Goal: Task Accomplishment & Management: Manage account settings

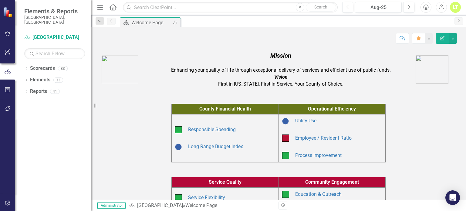
click at [442, 8] on icon "Alerts" at bounding box center [441, 7] width 6 height 6
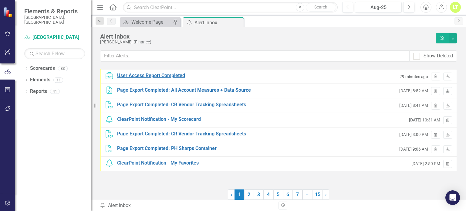
click at [154, 75] on div "User Access Report Completed" at bounding box center [151, 75] width 68 height 7
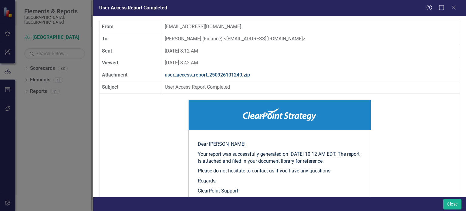
click at [229, 76] on link "user_access_report_250926101240.zip" at bounding box center [207, 75] width 85 height 6
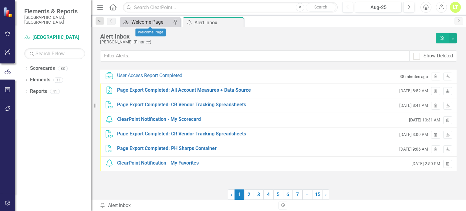
click at [147, 20] on div "Welcome Page" at bounding box center [151, 22] width 40 height 8
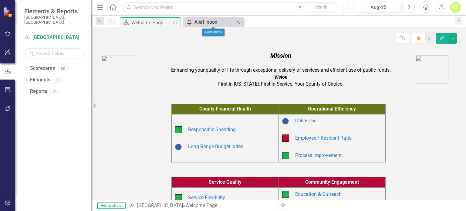
click at [211, 22] on div "Alert Inbox" at bounding box center [214, 22] width 40 height 8
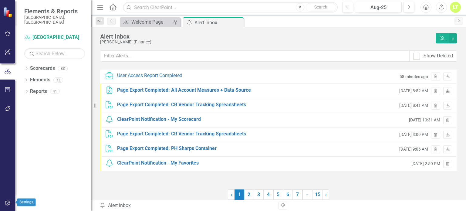
click at [2, 202] on button "button" at bounding box center [8, 203] width 14 height 13
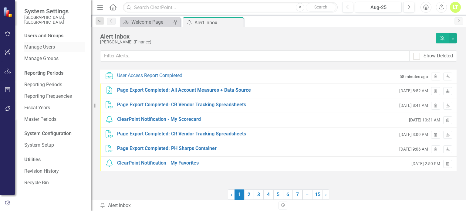
click at [38, 42] on div "Manage Users" at bounding box center [54, 47] width 61 height 10
click at [52, 44] on link "Manage Users" at bounding box center [54, 47] width 61 height 7
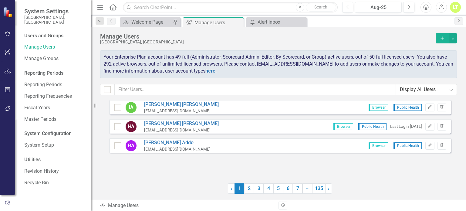
click at [452, 89] on icon "Expand" at bounding box center [451, 89] width 6 height 5
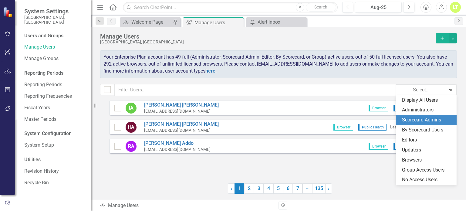
click at [416, 117] on div "Scorecard Admins" at bounding box center [427, 119] width 51 height 7
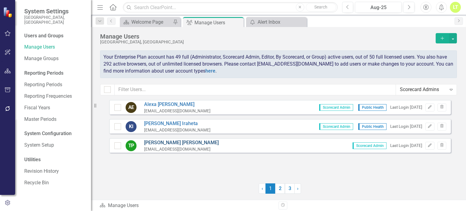
click at [164, 143] on link "[PERSON_NAME]" at bounding box center [181, 142] width 75 height 7
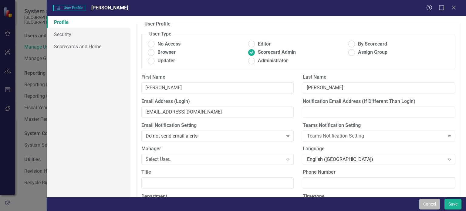
click at [420, 205] on button "Cancel" at bounding box center [429, 204] width 21 height 11
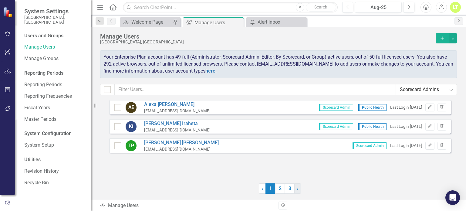
click at [298, 189] on link "› Next" at bounding box center [297, 188] width 7 height 10
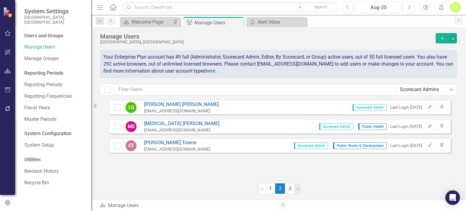
click at [298, 189] on link "› Next" at bounding box center [297, 188] width 7 height 10
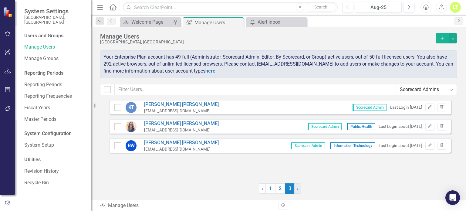
click at [298, 189] on link "› Next" at bounding box center [297, 188] width 7 height 10
click at [263, 190] on link "‹ Previous" at bounding box center [262, 188] width 7 height 10
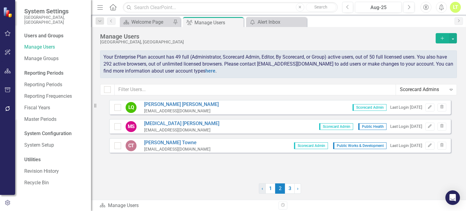
click at [263, 190] on link "‹ Previous" at bounding box center [262, 188] width 7 height 10
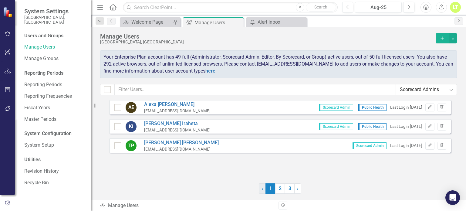
click at [263, 190] on link "‹ Previous" at bounding box center [262, 188] width 7 height 10
click at [426, 144] on button "Edit" at bounding box center [429, 146] width 9 height 8
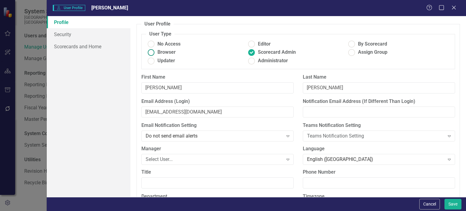
click at [155, 56] on ins at bounding box center [151, 52] width 9 height 9
click at [155, 56] on input "Browser" at bounding box center [151, 52] width 9 height 9
radio input "true"
click at [449, 203] on button "Save" at bounding box center [452, 204] width 17 height 11
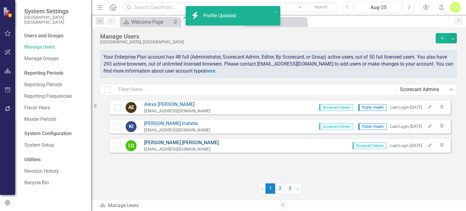
click at [166, 141] on link "[PERSON_NAME]" at bounding box center [181, 142] width 75 height 7
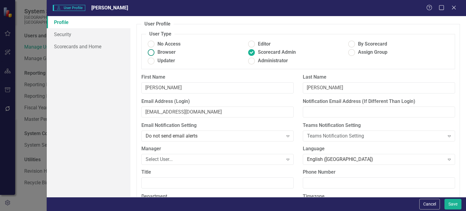
click at [166, 52] on span "Browser" at bounding box center [166, 52] width 18 height 7
click at [156, 52] on input "Browser" at bounding box center [151, 52] width 9 height 9
radio input "true"
click at [451, 202] on button "Save" at bounding box center [452, 204] width 17 height 11
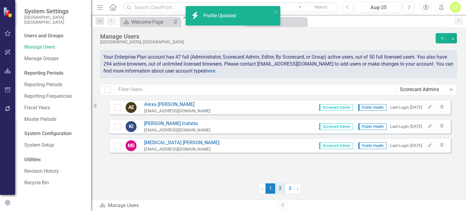
click at [281, 190] on link "2" at bounding box center [280, 188] width 10 height 10
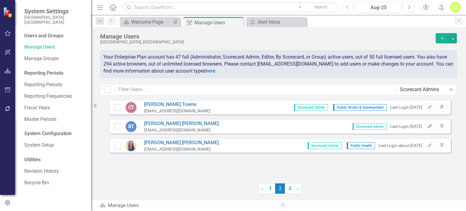
click at [431, 126] on icon "Edit" at bounding box center [429, 126] width 5 height 4
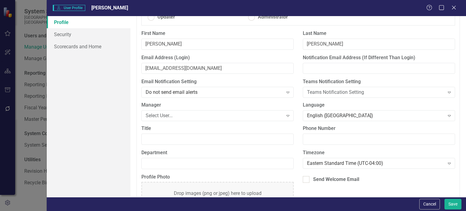
scroll to position [44, 0]
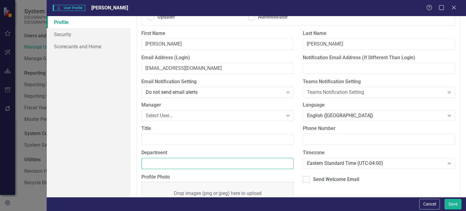
click at [163, 160] on input "Department" at bounding box center [217, 163] width 152 height 11
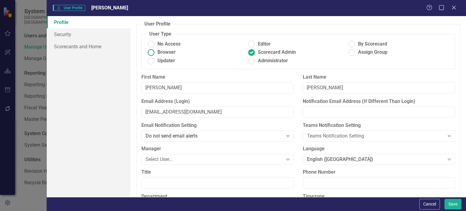
type input "Facilities & Fleet Management"
click at [165, 53] on span "Browser" at bounding box center [166, 52] width 18 height 7
click at [156, 53] on input "Browser" at bounding box center [151, 52] width 9 height 9
radio input "true"
click at [448, 206] on button "Save" at bounding box center [452, 204] width 17 height 11
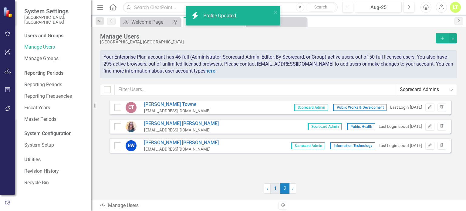
click at [274, 185] on link "1" at bounding box center [275, 188] width 10 height 10
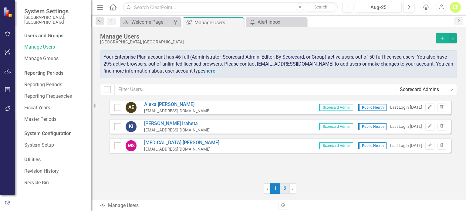
click at [285, 187] on link "2" at bounding box center [285, 188] width 10 height 10
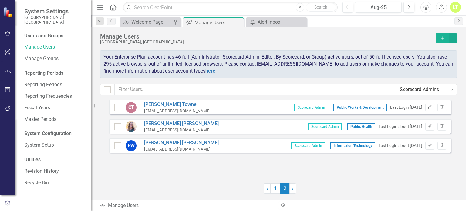
click at [437, 93] on div "Scorecard Admins Expand" at bounding box center [426, 89] width 61 height 10
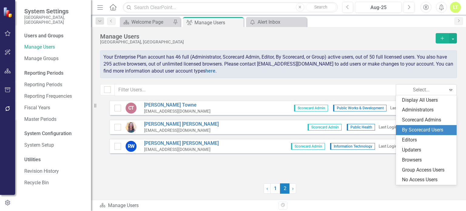
click at [421, 125] on div "By Scorecard Users" at bounding box center [426, 130] width 61 height 10
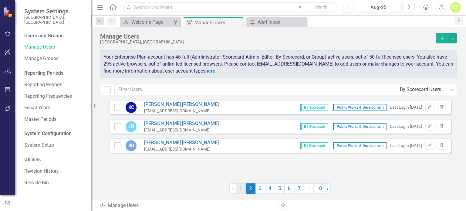
click at [242, 187] on link "1" at bounding box center [241, 188] width 10 height 10
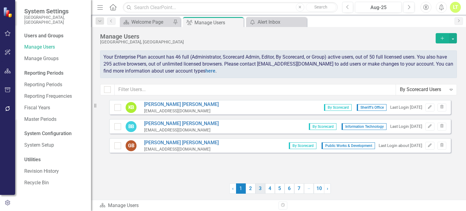
click at [258, 187] on link "3" at bounding box center [260, 188] width 10 height 10
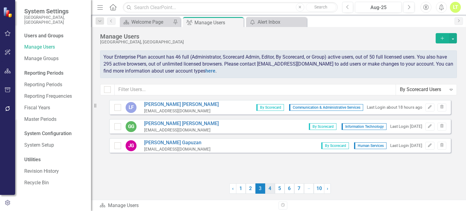
click at [270, 190] on link "4" at bounding box center [270, 188] width 10 height 10
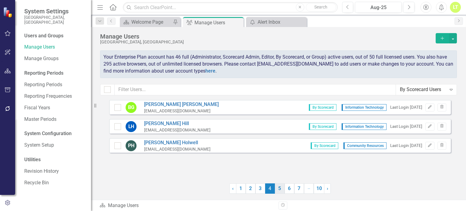
click at [281, 188] on link "5" at bounding box center [280, 188] width 10 height 10
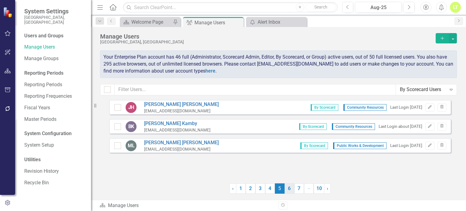
click at [288, 190] on link "6" at bounding box center [290, 188] width 10 height 10
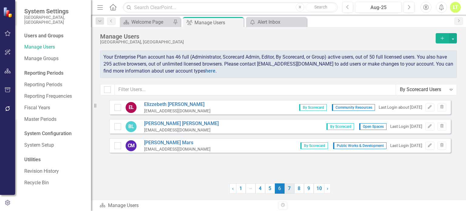
click at [292, 189] on link "7" at bounding box center [290, 188] width 10 height 10
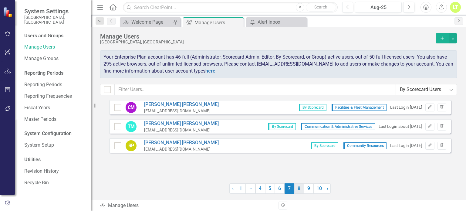
click at [300, 187] on link "8" at bounding box center [299, 188] width 10 height 10
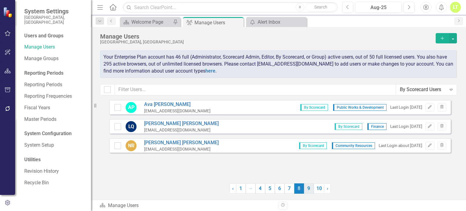
click at [308, 186] on link "9" at bounding box center [309, 188] width 10 height 10
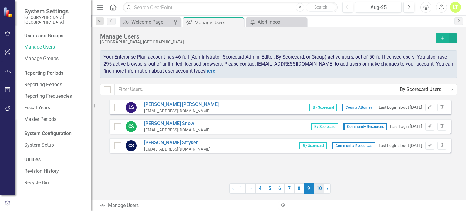
click at [318, 185] on link "10" at bounding box center [319, 188] width 11 height 10
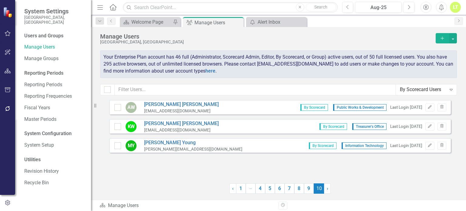
click at [435, 91] on div "By Scorecard Users" at bounding box center [423, 89] width 46 height 7
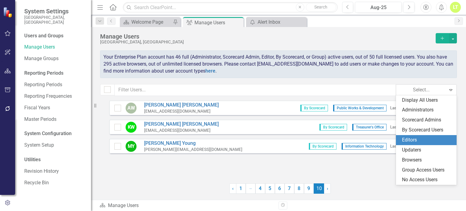
click at [413, 142] on div "Editors" at bounding box center [427, 140] width 51 height 7
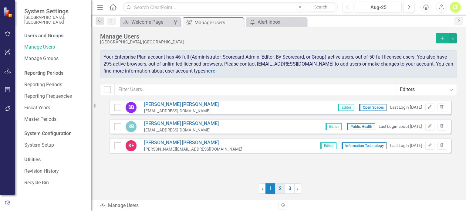
click at [279, 187] on link "2" at bounding box center [280, 188] width 10 height 10
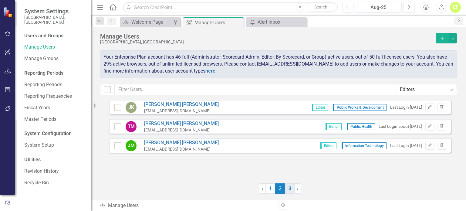
click at [290, 186] on link "3" at bounding box center [290, 188] width 10 height 10
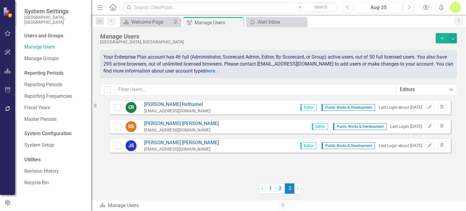
click at [418, 90] on div "Editors" at bounding box center [423, 89] width 46 height 7
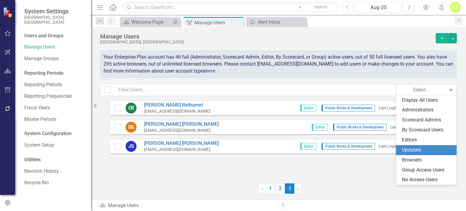
click at [413, 149] on div "Updaters" at bounding box center [427, 150] width 51 height 7
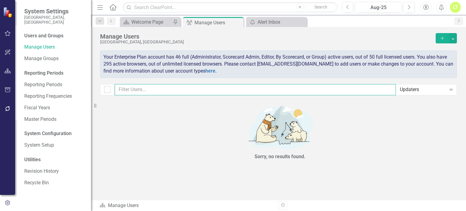
click at [263, 88] on input "text" at bounding box center [255, 89] width 281 height 11
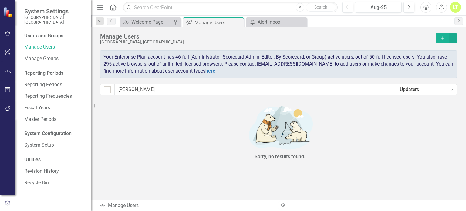
click at [429, 91] on div "Updaters" at bounding box center [423, 89] width 46 height 7
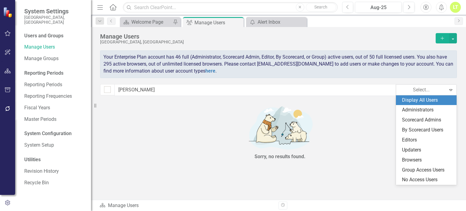
click at [416, 99] on div "Display All Users" at bounding box center [427, 100] width 51 height 7
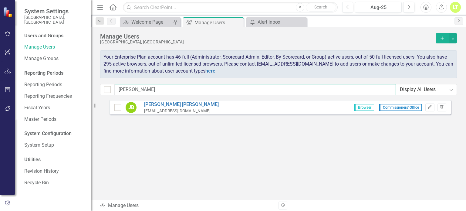
click at [161, 89] on input "[PERSON_NAME]" at bounding box center [255, 89] width 281 height 11
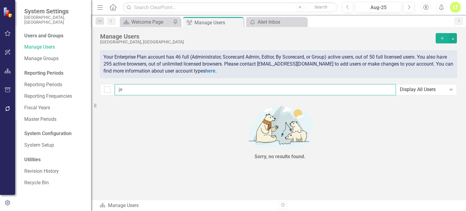
type input "j"
